Goal: Use online tool/utility: Utilize a website feature to perform a specific function

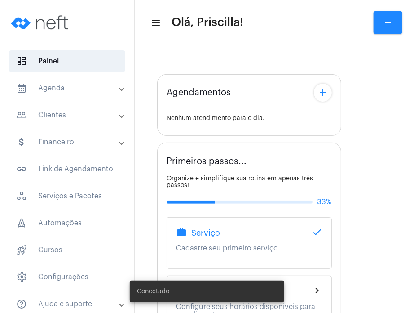
type input "[URL][DOMAIN_NAME]"
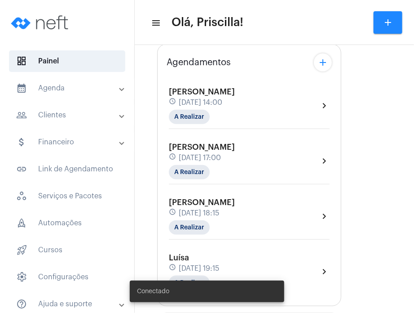
scroll to position [129, 0]
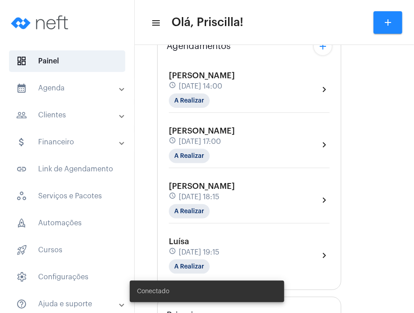
click at [314, 137] on div "[PERSON_NAME] schedule [DATE] 17:00 A Realizar chevron_right" at bounding box center [249, 144] width 161 height 37
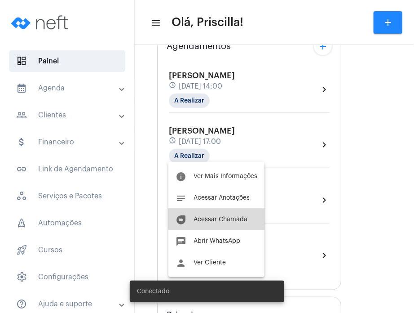
click at [243, 213] on button "duo [PERSON_NAME]" at bounding box center [216, 219] width 96 height 22
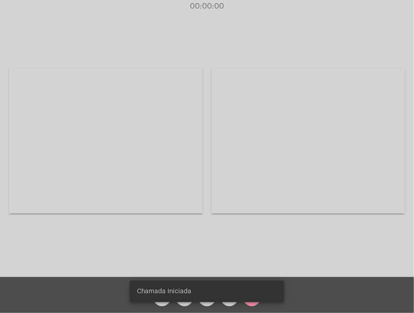
click at [227, 301] on snack-bar-container "Chamada Iniciada" at bounding box center [207, 291] width 154 height 22
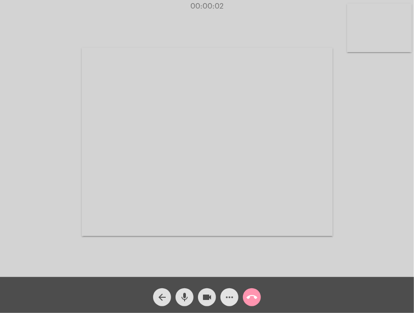
click at [227, 303] on span "more_horiz" at bounding box center [229, 297] width 11 height 18
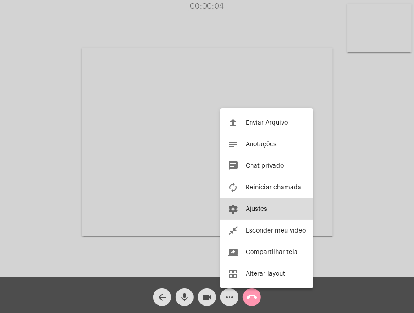
click at [251, 203] on button "settings Ajustes" at bounding box center [266, 209] width 92 height 22
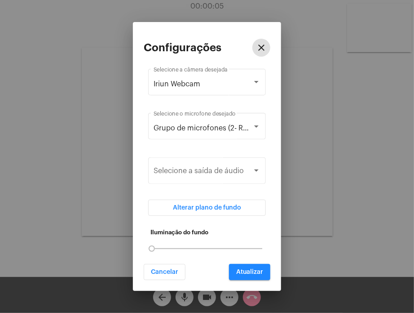
click at [251, 95] on div "Iriun Webcam Selecione a câmera desejada" at bounding box center [207, 81] width 107 height 28
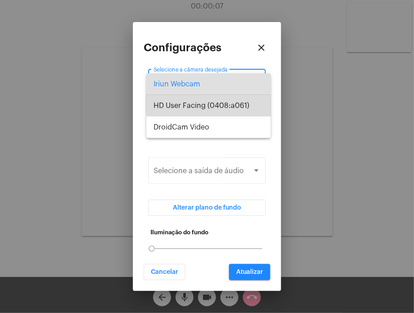
click at [247, 101] on span "HD User Facing (0408:a061)" at bounding box center [209, 106] width 110 height 22
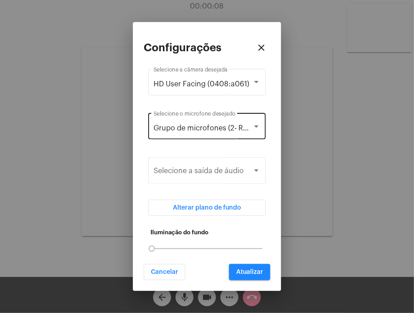
click at [243, 121] on div "Grupo de microfones (2- Realtek(R) Audio) Selecione o microfone desejado" at bounding box center [207, 125] width 107 height 28
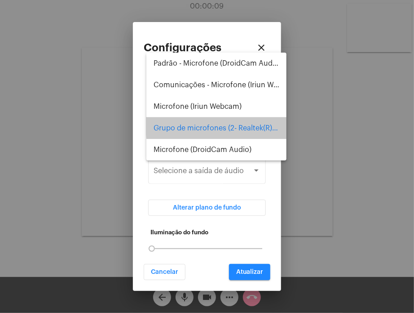
click at [243, 125] on span "Grupo de microfones (2- Realtek(R) Audio)" at bounding box center [217, 128] width 126 height 22
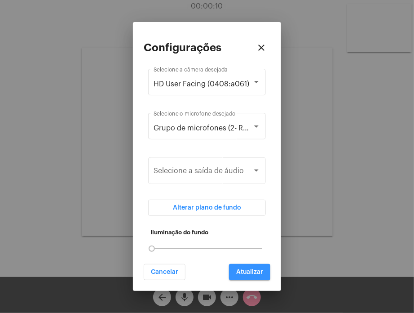
click at [241, 268] on button "Atualizar" at bounding box center [249, 272] width 41 height 16
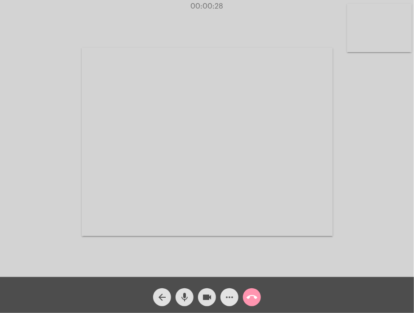
click at [229, 288] on span "more_horiz" at bounding box center [229, 297] width 11 height 18
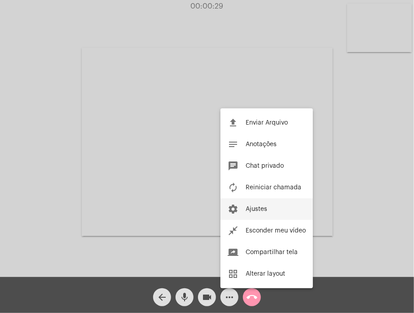
click at [256, 200] on button "settings Ajustes" at bounding box center [266, 209] width 92 height 22
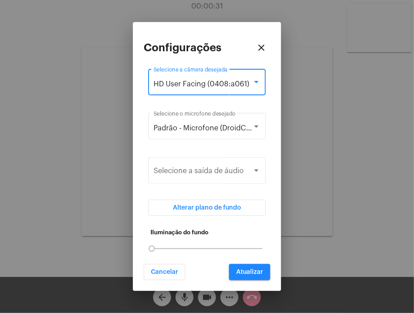
click at [221, 80] on span "HD User Facing (0408:a061)" at bounding box center [202, 83] width 96 height 7
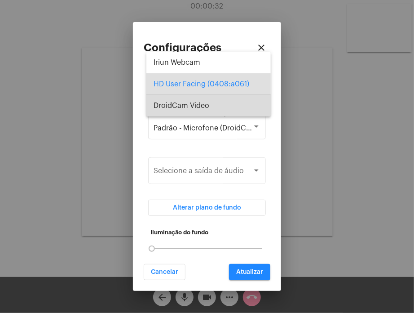
click at [217, 102] on span "DroidCam Video" at bounding box center [209, 106] width 110 height 22
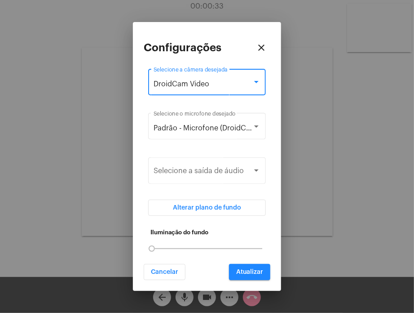
click at [217, 85] on div "DroidCam Video" at bounding box center [203, 84] width 99 height 8
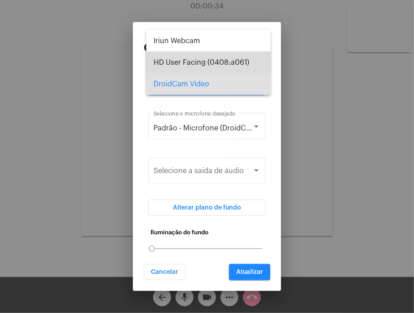
click at [216, 57] on span "HD User Facing (0408:a061)" at bounding box center [209, 63] width 110 height 22
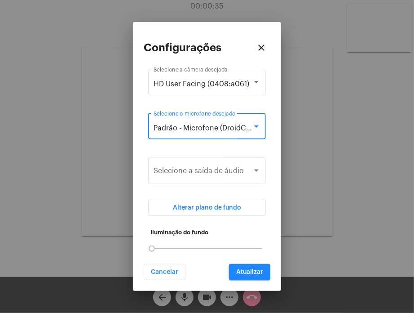
click at [207, 127] on span "Padrão - Microfone (DroidCam Audio)" at bounding box center [218, 127] width 128 height 7
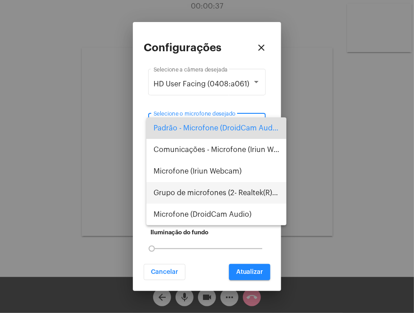
click at [201, 194] on span "Grupo de microfones (2- Realtek(R) Audio)" at bounding box center [217, 193] width 126 height 22
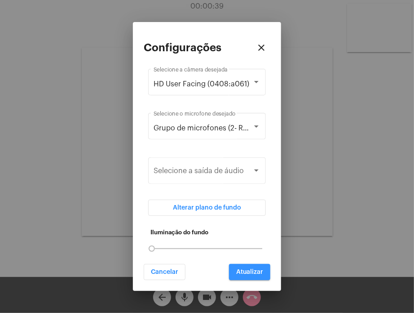
click at [242, 276] on button "Atualizar" at bounding box center [249, 272] width 41 height 16
